Goal: Transaction & Acquisition: Purchase product/service

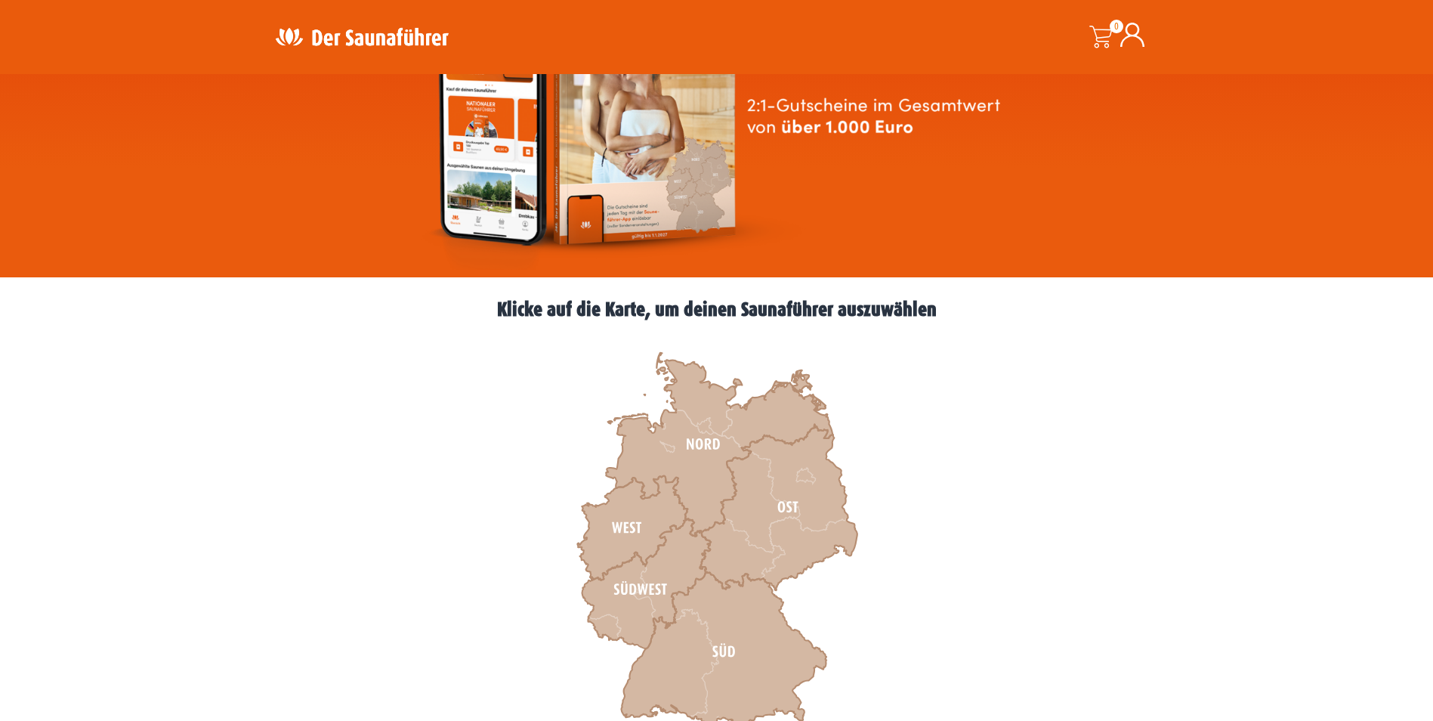
scroll to position [227, 0]
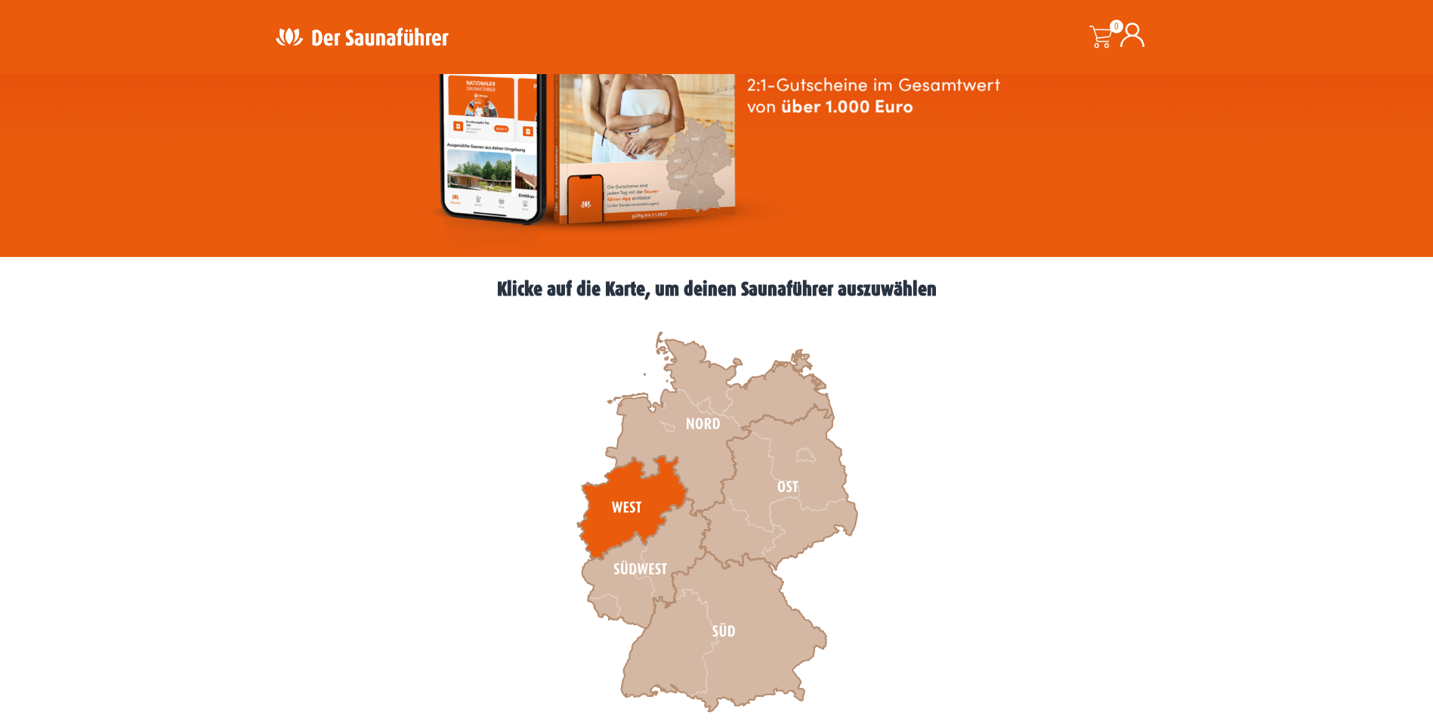
click at [608, 507] on icon at bounding box center [632, 508] width 110 height 104
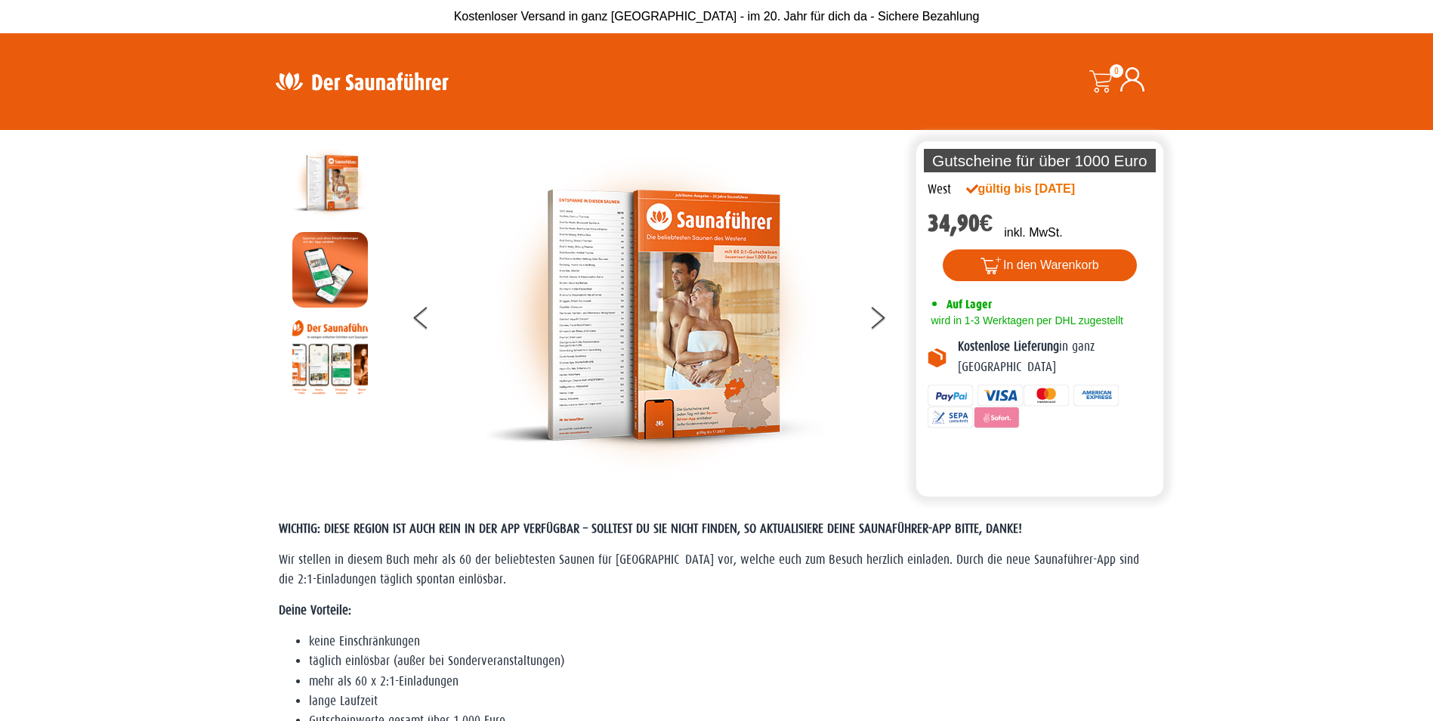
click at [910, 305] on div at bounding box center [654, 315] width 517 height 340
click at [888, 324] on button at bounding box center [887, 320] width 38 height 38
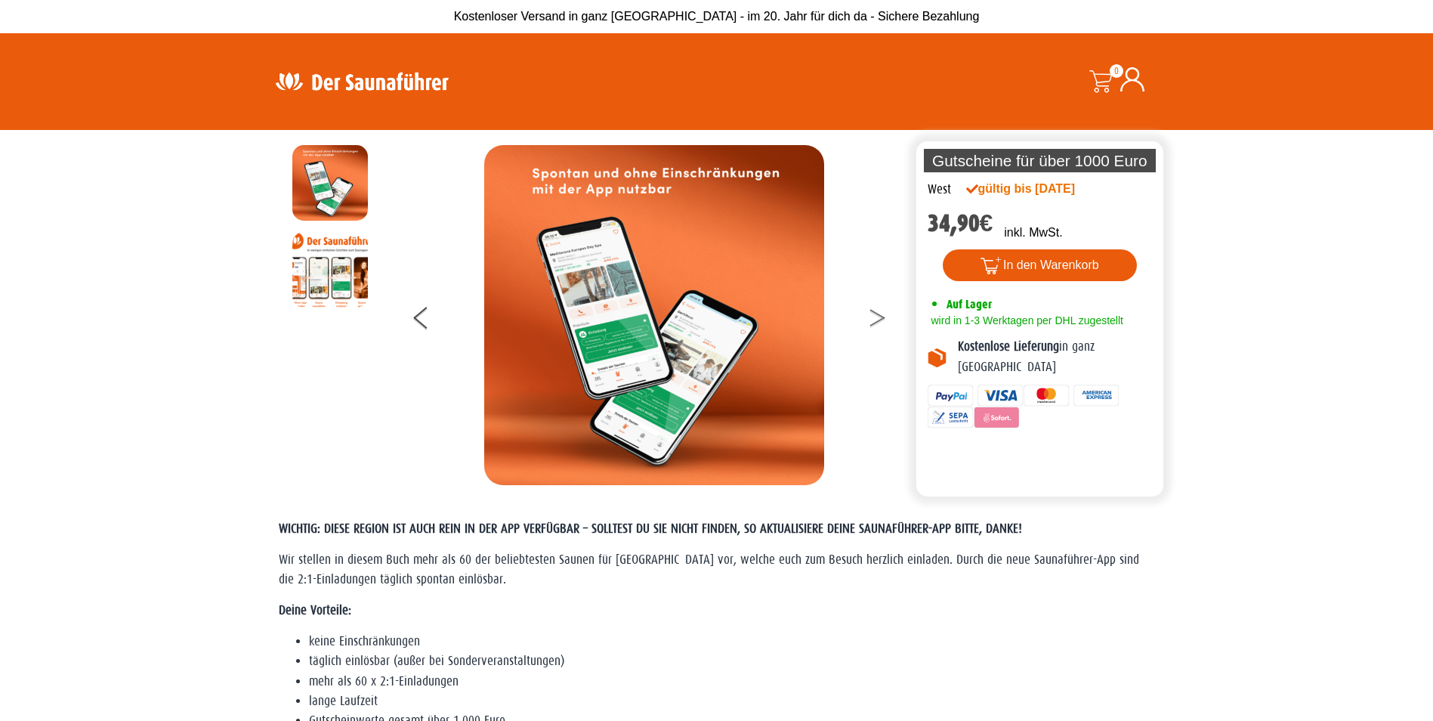
click at [888, 324] on button at bounding box center [887, 320] width 38 height 38
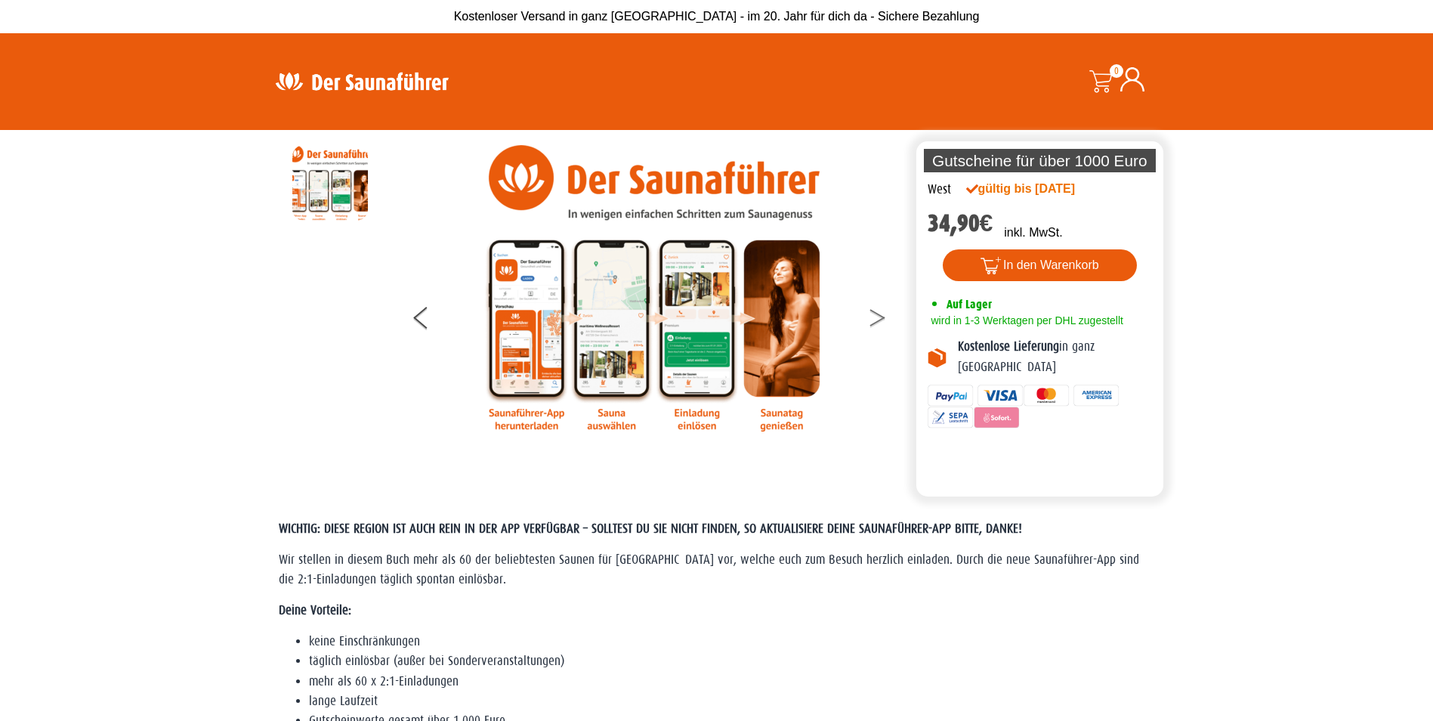
click at [887, 325] on button at bounding box center [887, 320] width 38 height 38
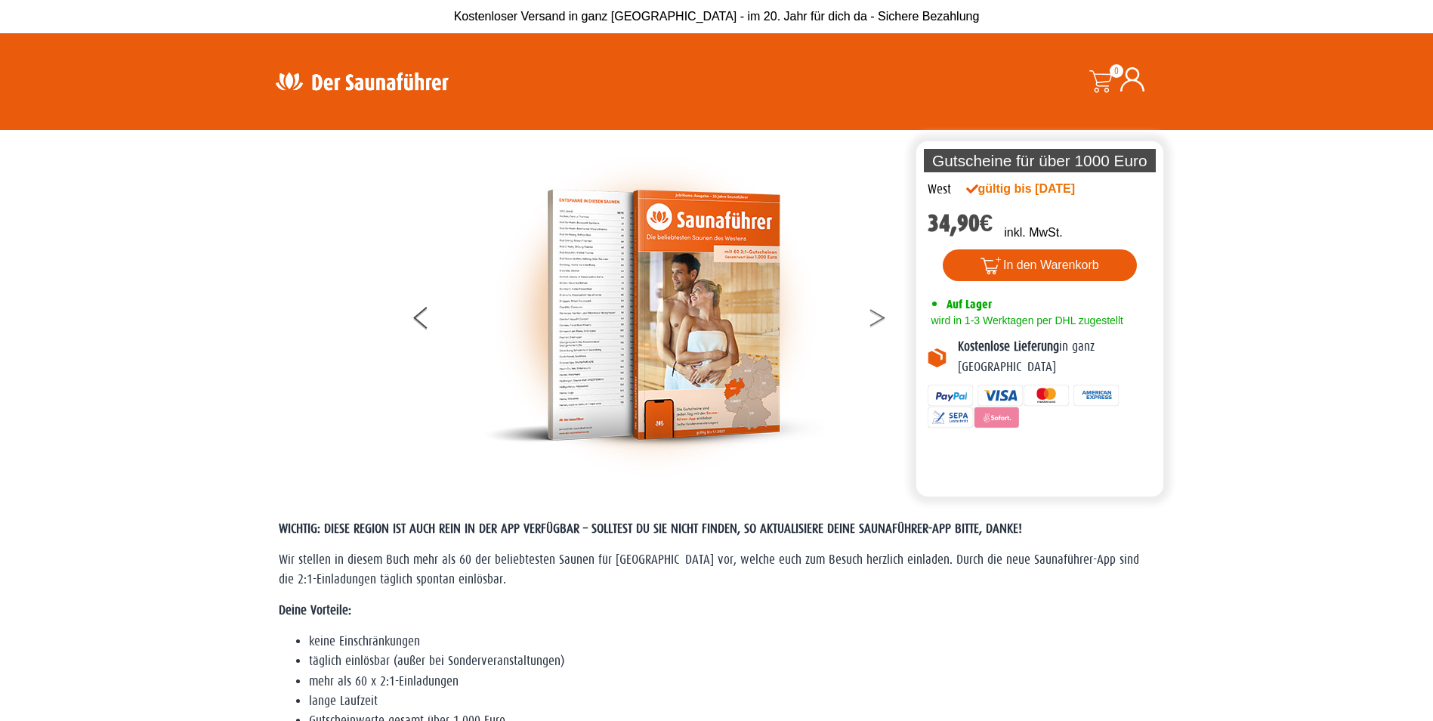
click at [887, 325] on button at bounding box center [887, 320] width 38 height 38
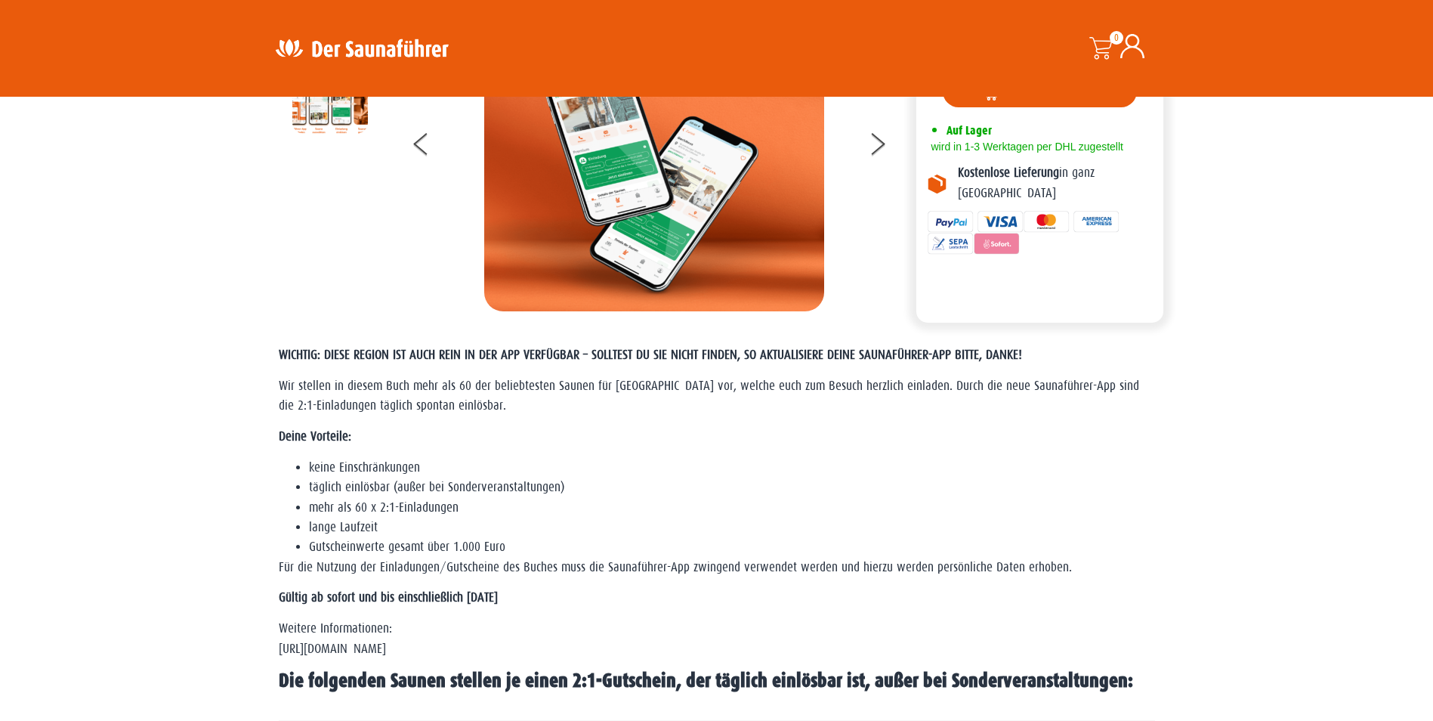
scroll to position [76, 0]
